Goal: Task Accomplishment & Management: Use online tool/utility

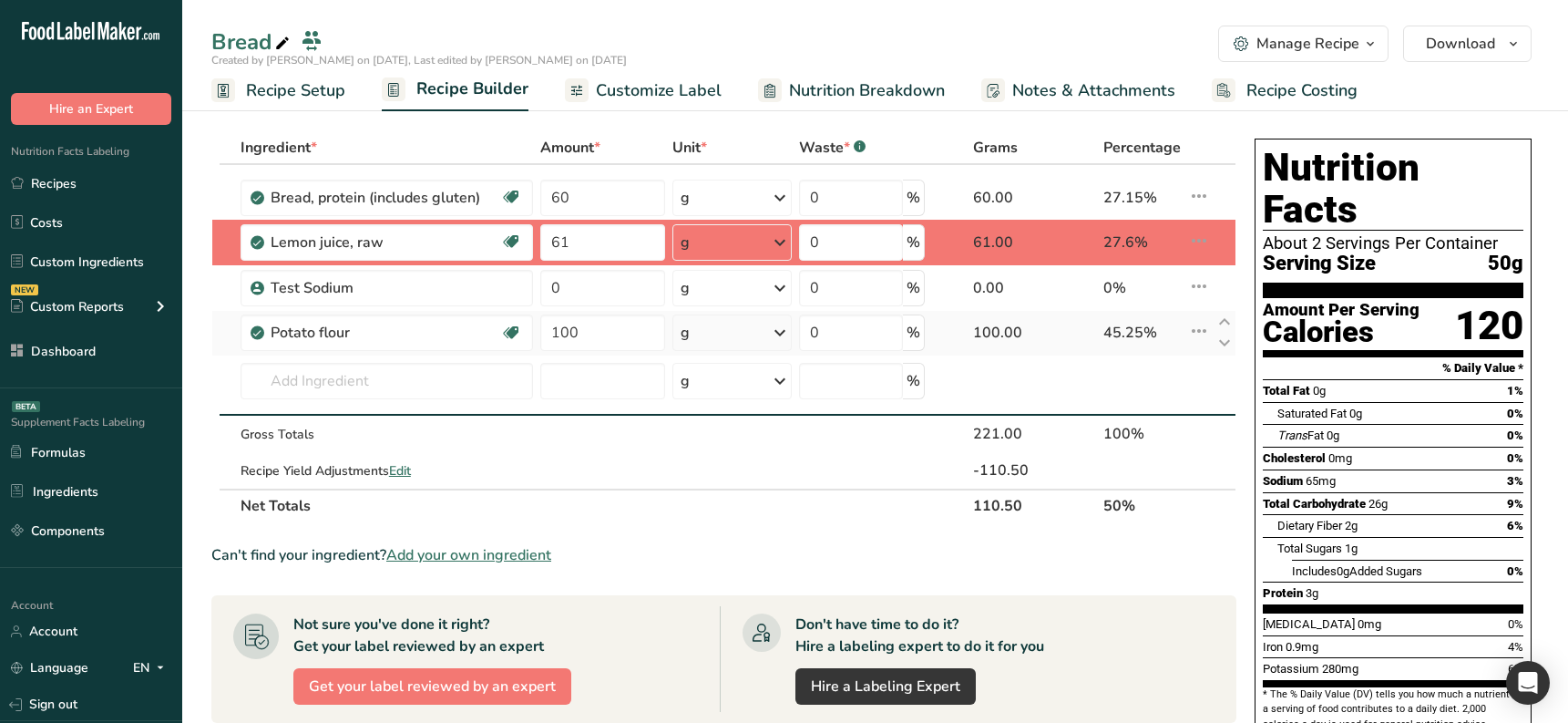
type input "61"
type input "Test Sodium"
type input "0"
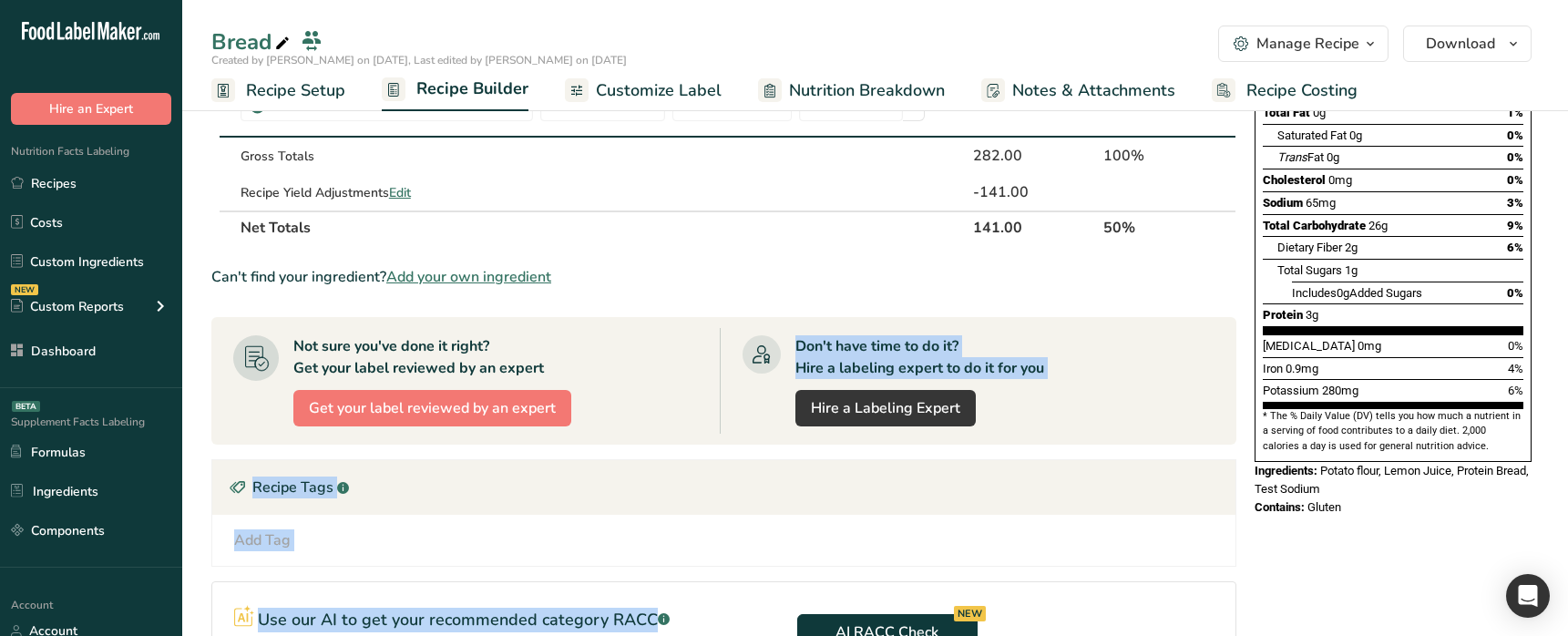
scroll to position [414, 0]
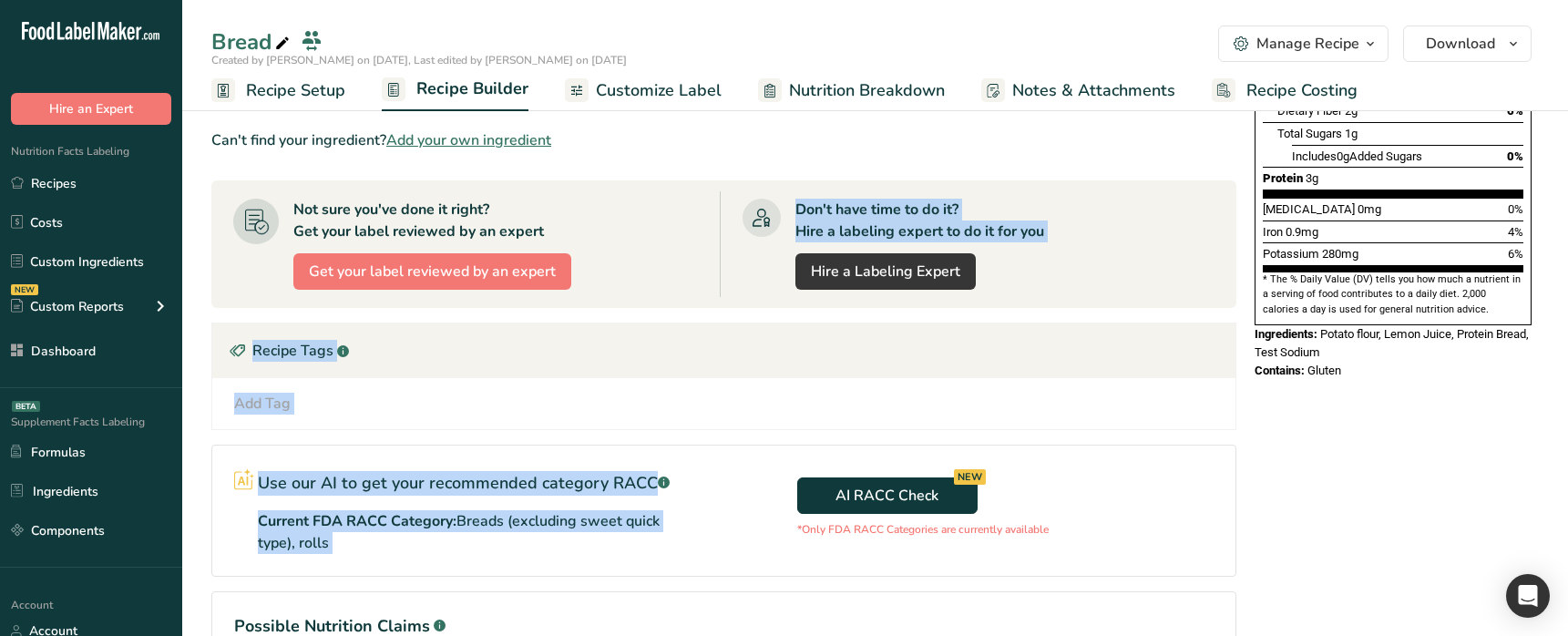
drag, startPoint x: 1164, startPoint y: 629, endPoint x: 1168, endPoint y: 643, distance: 14.6
click at [1168, 643] on html ".a-20{fill:#fff;} Hire an Expert Nutrition Facts Labeling Recipes Costs Custom …" at bounding box center [784, 211] width 1568 height 1250
click at [1195, 560] on section "Use our AI to get your recommended category RACC .a-a{fill:#347362;}.b-a{fill:#…" at bounding box center [724, 510] width 1025 height 132
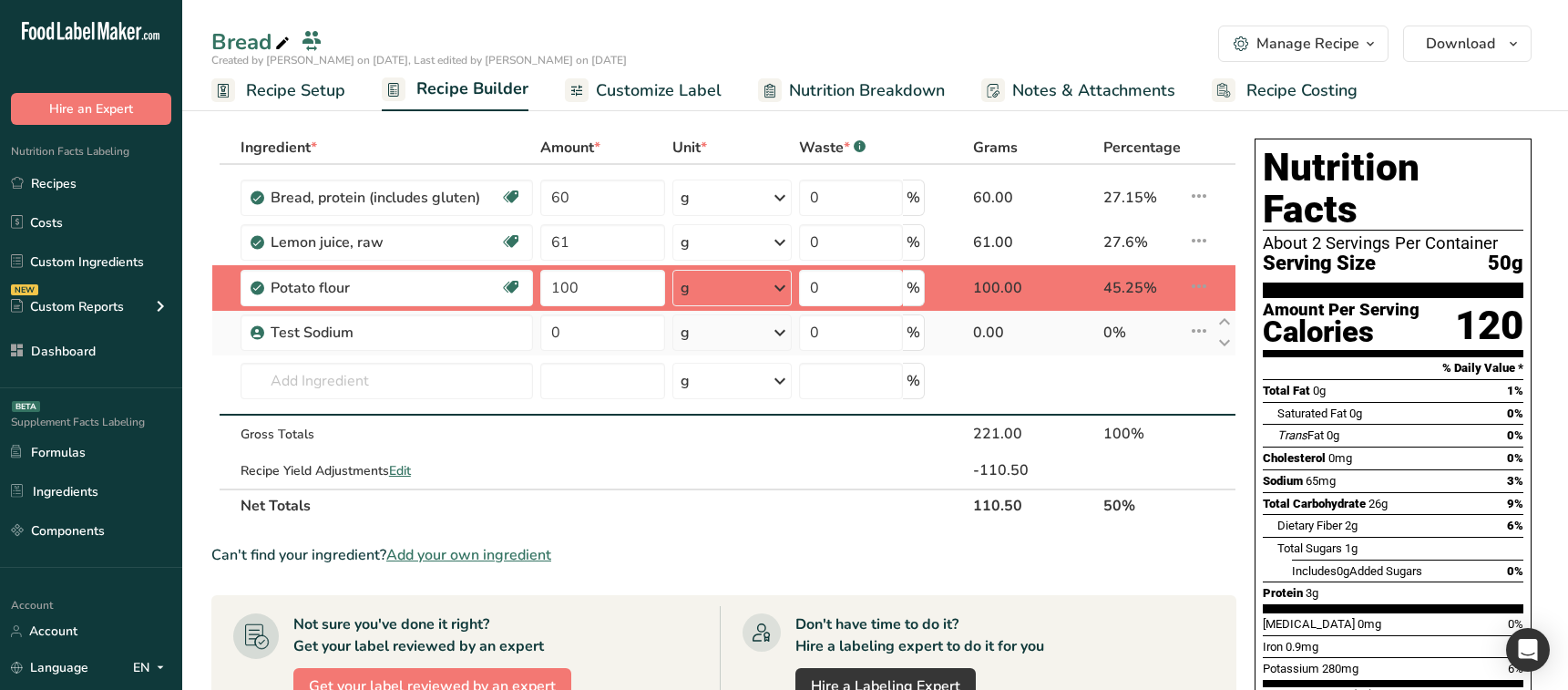
type input "100"
type input "Test Sodium"
type input "0"
